Goal: Task Accomplishment & Management: Use online tool/utility

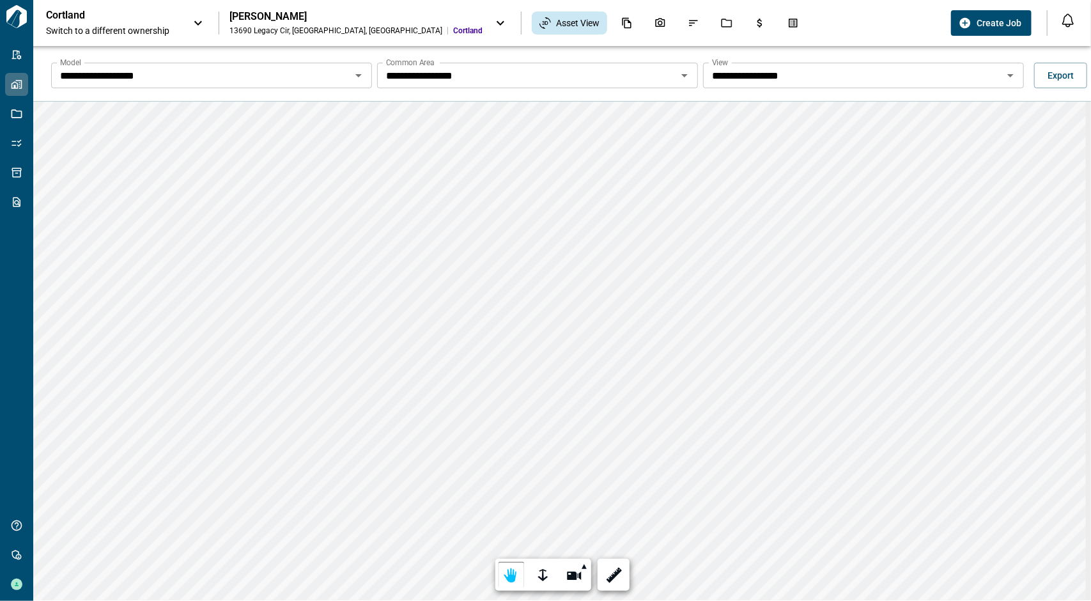
click at [680, 77] on icon "Open" at bounding box center [684, 75] width 15 height 15
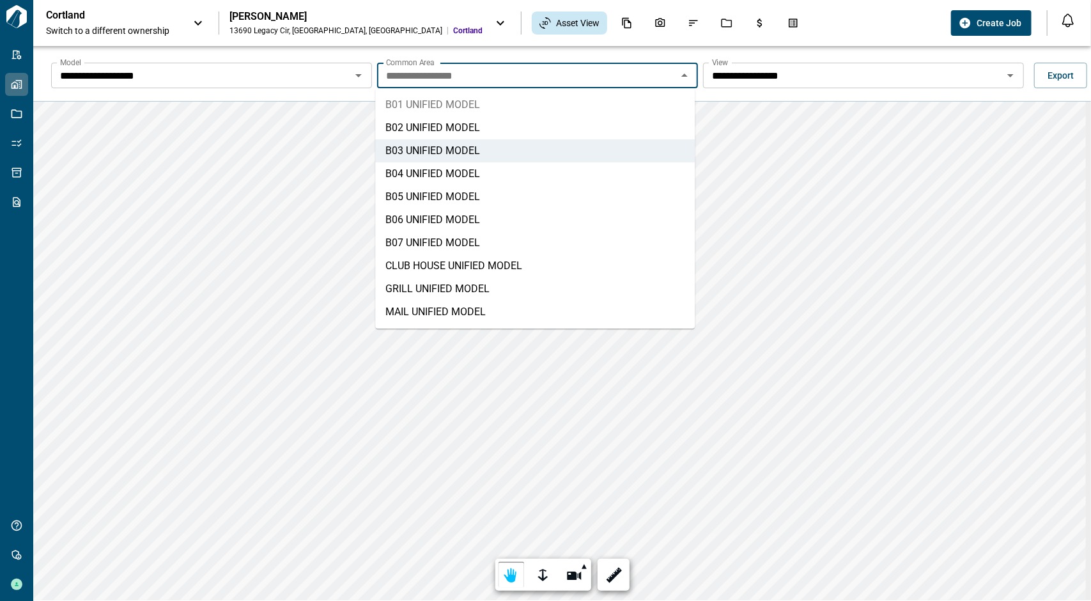
click at [507, 105] on li "B01 UNIFIED MODEL" at bounding box center [534, 104] width 319 height 23
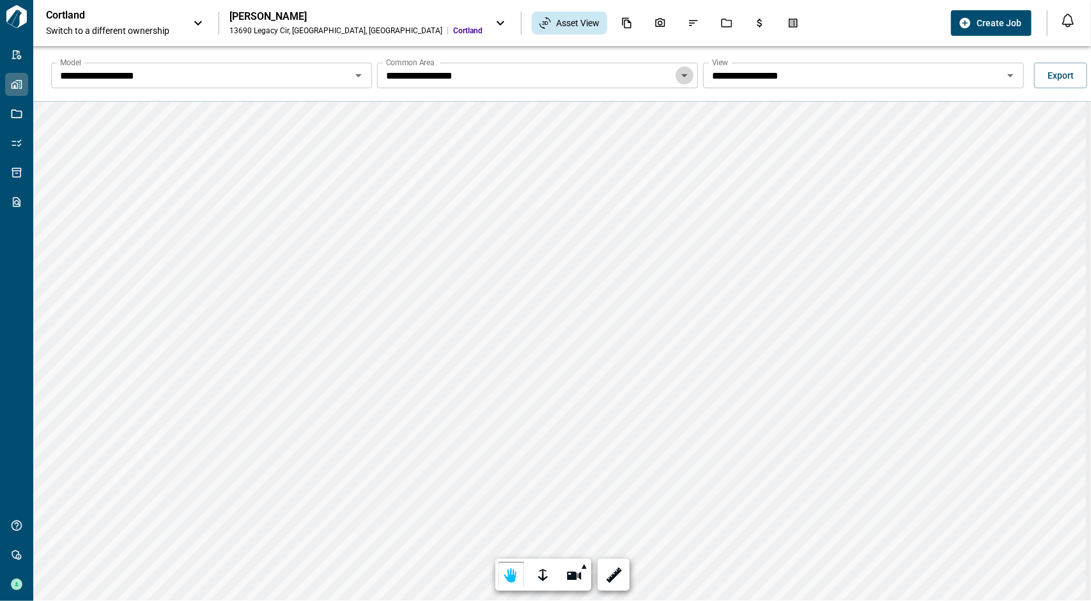
click at [684, 73] on icon "Open" at bounding box center [684, 75] width 15 height 15
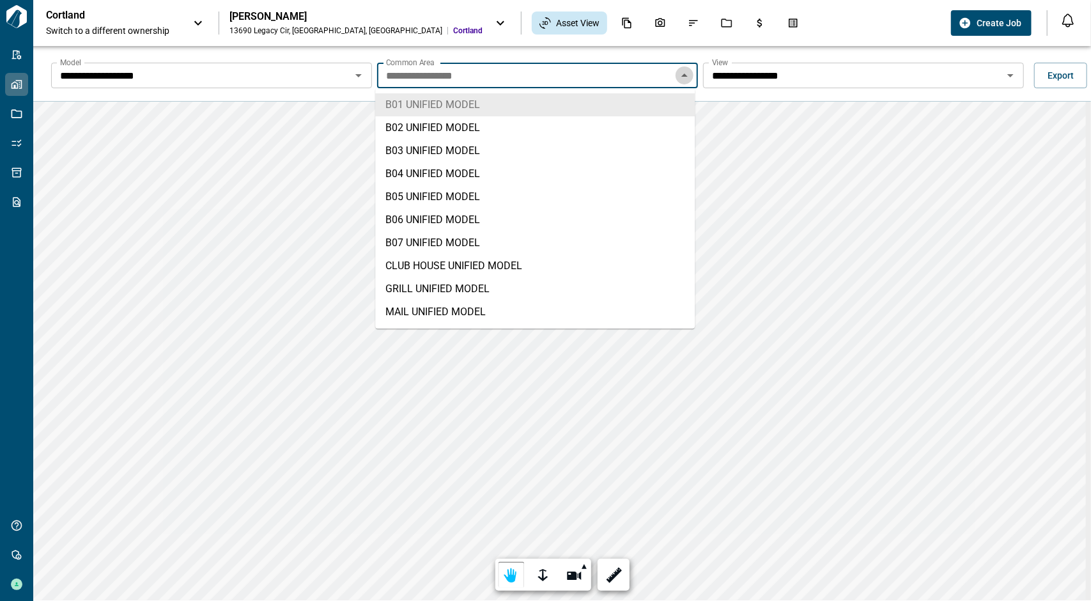
click at [685, 73] on icon "Close" at bounding box center [684, 75] width 15 height 15
